Goal: Obtain resource: Download file/media

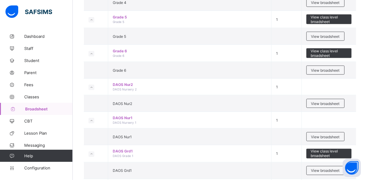
scroll to position [437, 0]
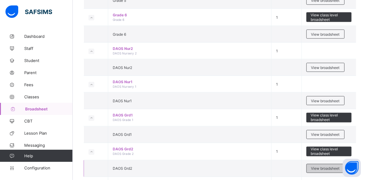
click at [315, 167] on span "View broadsheet" at bounding box center [325, 169] width 28 height 5
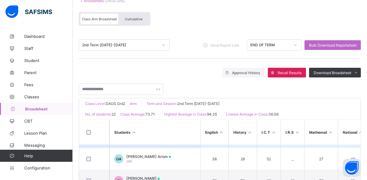
scroll to position [32, 0]
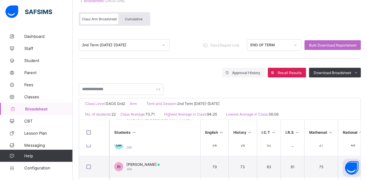
drag, startPoint x: 171, startPoint y: 161, endPoint x: 346, endPoint y: 83, distance: 191.1
click at [346, 83] on div at bounding box center [220, 87] width 282 height 18
drag, startPoint x: 365, startPoint y: 136, endPoint x: 366, endPoint y: 128, distance: 7.6
click at [366, 128] on div "Broadsheet / DAOS Grd2 Class Arm Broadsheet Cumulative 2nd Term 2024-2025 Send …" at bounding box center [220, 134] width 294 height 297
click at [282, 87] on div at bounding box center [220, 87] width 282 height 18
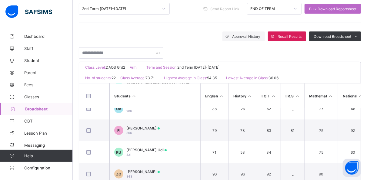
scroll to position [92, 0]
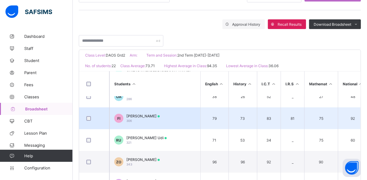
click at [143, 117] on div "Fareedah Adio Isah 306" at bounding box center [142, 118] width 33 height 9
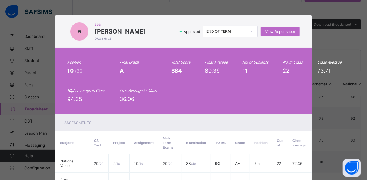
click at [143, 117] on div "Assessments" at bounding box center [183, 123] width 257 height 17
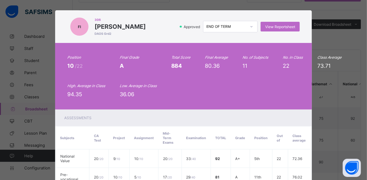
scroll to position [0, 0]
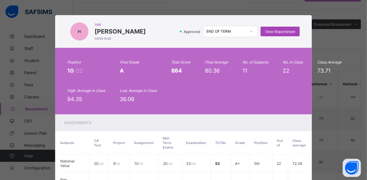
click at [281, 32] on span "View Reportsheet" at bounding box center [280, 31] width 30 height 5
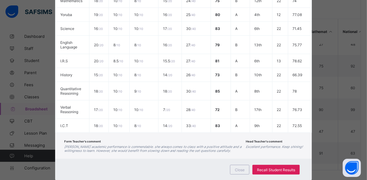
scroll to position [145, 0]
click at [241, 168] on span "Close" at bounding box center [240, 170] width 10 height 5
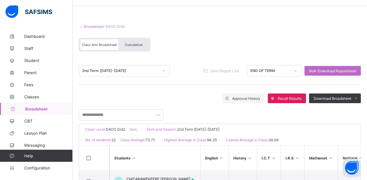
scroll to position [18, 0]
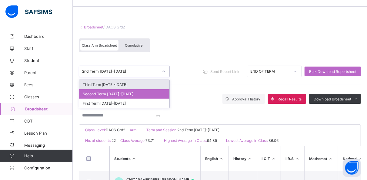
click at [164, 69] on icon at bounding box center [164, 71] width 4 height 6
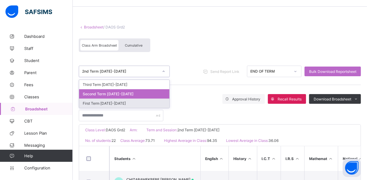
click at [130, 101] on div "First Term 2024-2025" at bounding box center [124, 103] width 90 height 9
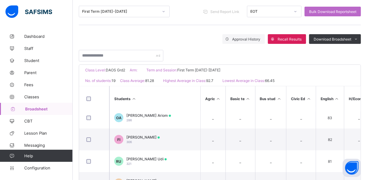
scroll to position [24, 0]
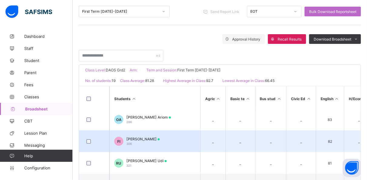
click at [148, 137] on span "[PERSON_NAME]" at bounding box center [142, 139] width 33 height 5
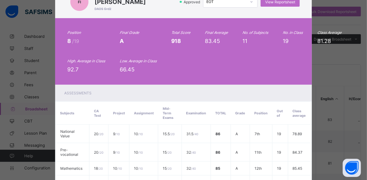
scroll to position [0, 0]
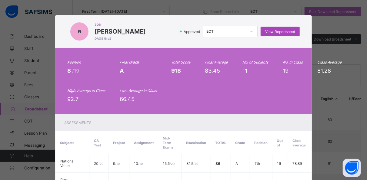
click at [272, 33] on span "View Reportsheet" at bounding box center [280, 31] width 30 height 5
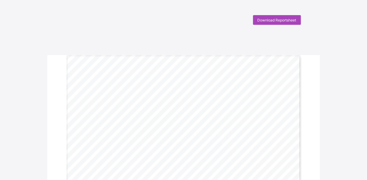
click at [276, 20] on span "Download Reportsheet" at bounding box center [276, 20] width 39 height 5
